Goal: Task Accomplishment & Management: Use online tool/utility

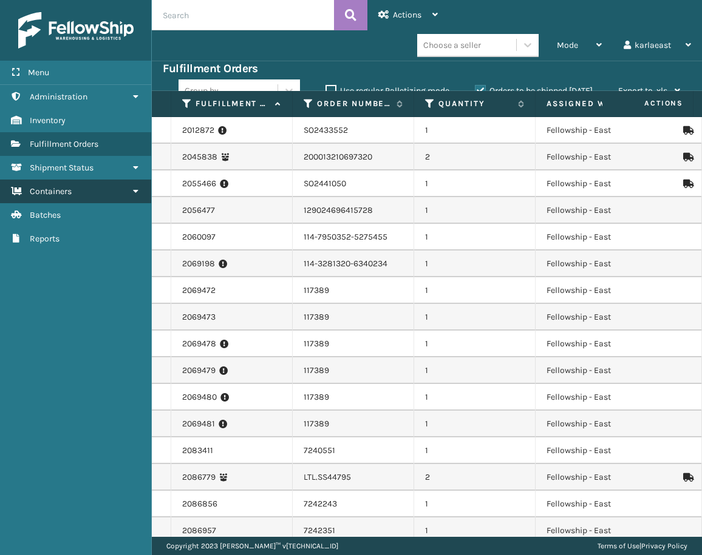
click at [98, 195] on link "Containers" at bounding box center [75, 192] width 151 height 24
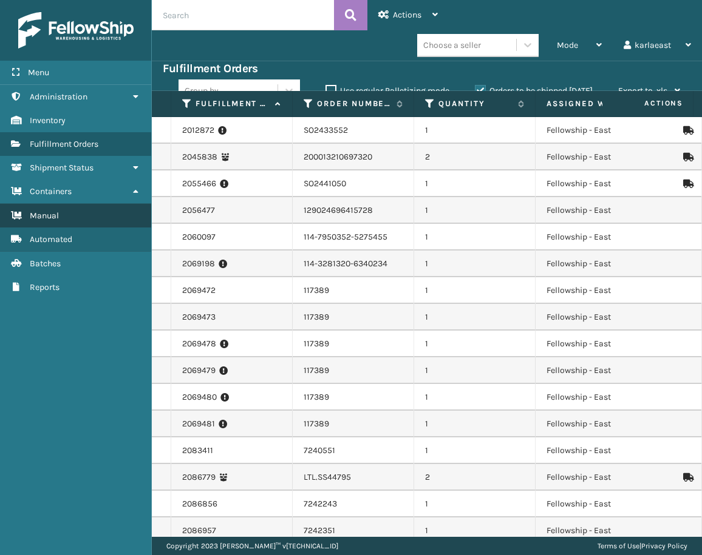
click at [90, 211] on link "Manual" at bounding box center [75, 216] width 151 height 24
click at [195, 16] on input "text" at bounding box center [243, 15] width 182 height 30
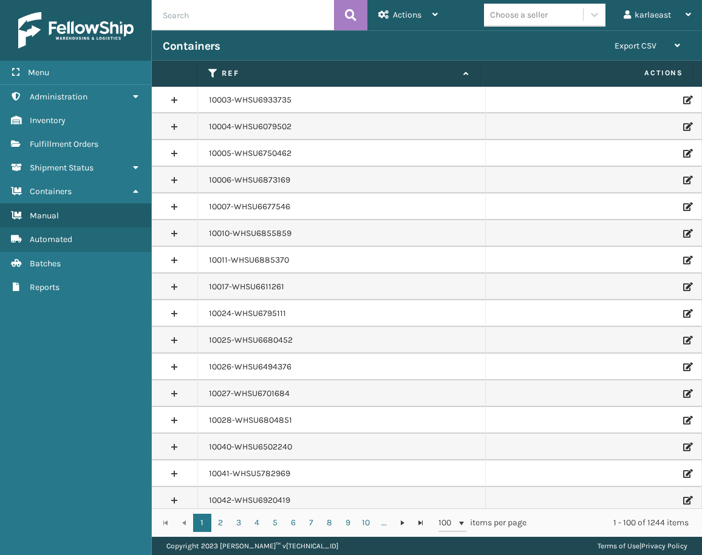
click at [188, 11] on input "text" at bounding box center [243, 15] width 182 height 30
paste input "PO50136"
type input "PO50136"
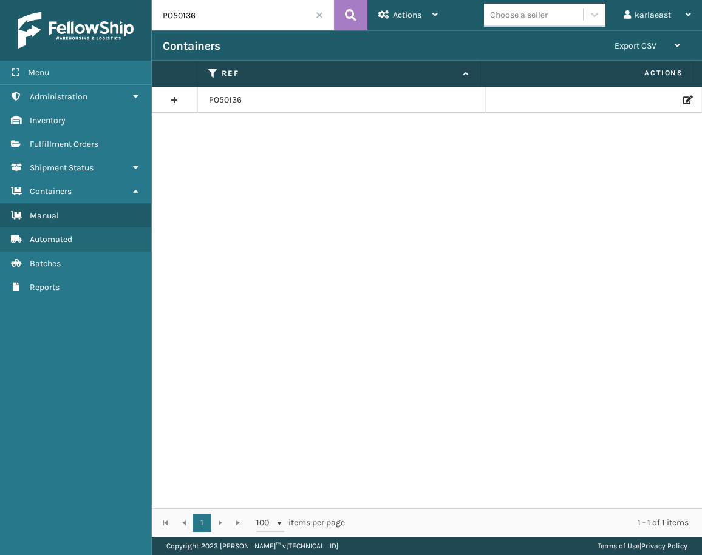
click at [683, 100] on icon at bounding box center [686, 100] width 7 height 8
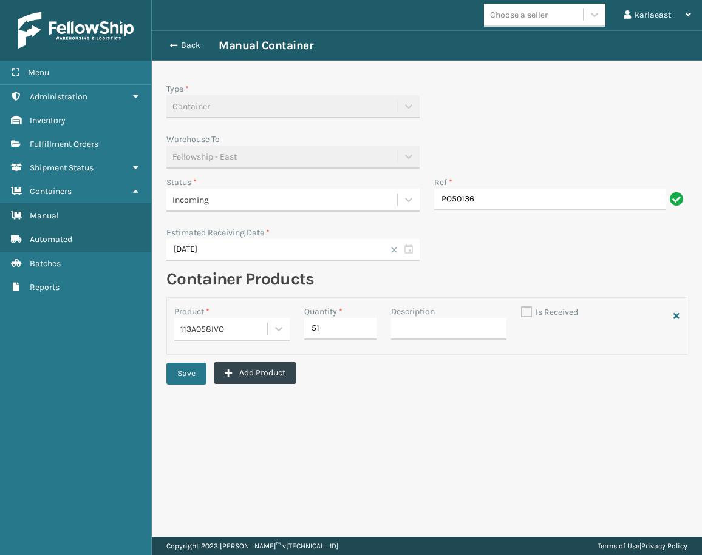
click at [263, 206] on div "Incoming" at bounding box center [281, 200] width 231 height 20
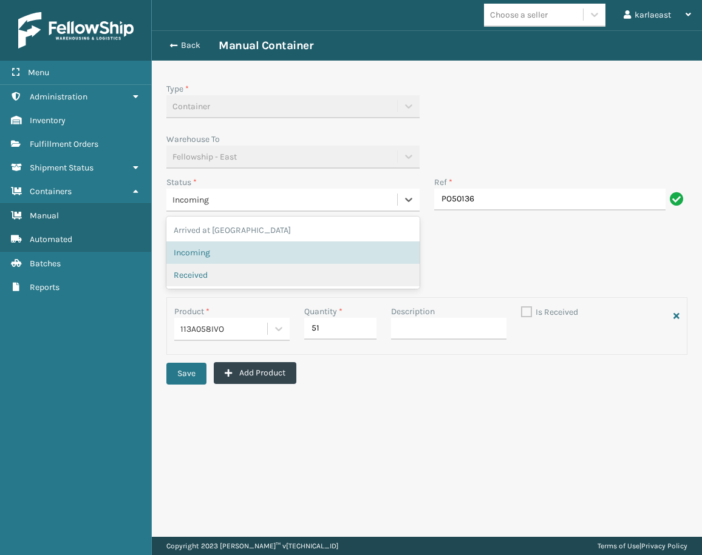
click at [205, 277] on span "Received" at bounding box center [191, 275] width 34 height 13
checkbox input "true"
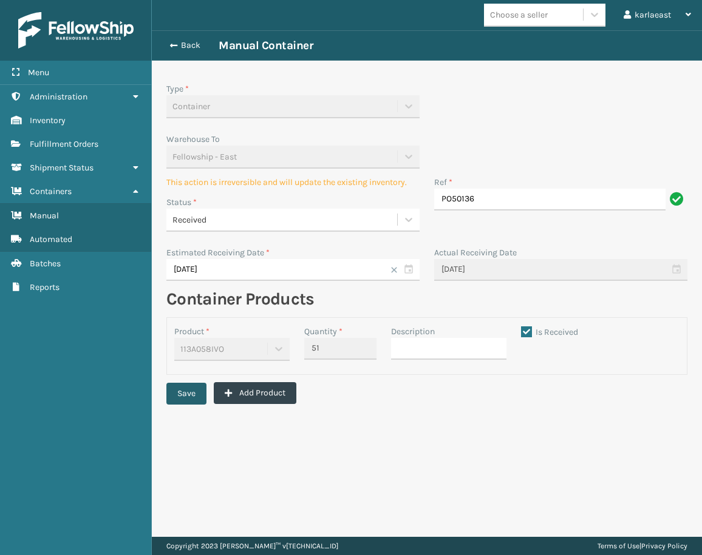
click at [188, 392] on button "Save" at bounding box center [186, 394] width 40 height 22
